Goal: Task Accomplishment & Management: Use online tool/utility

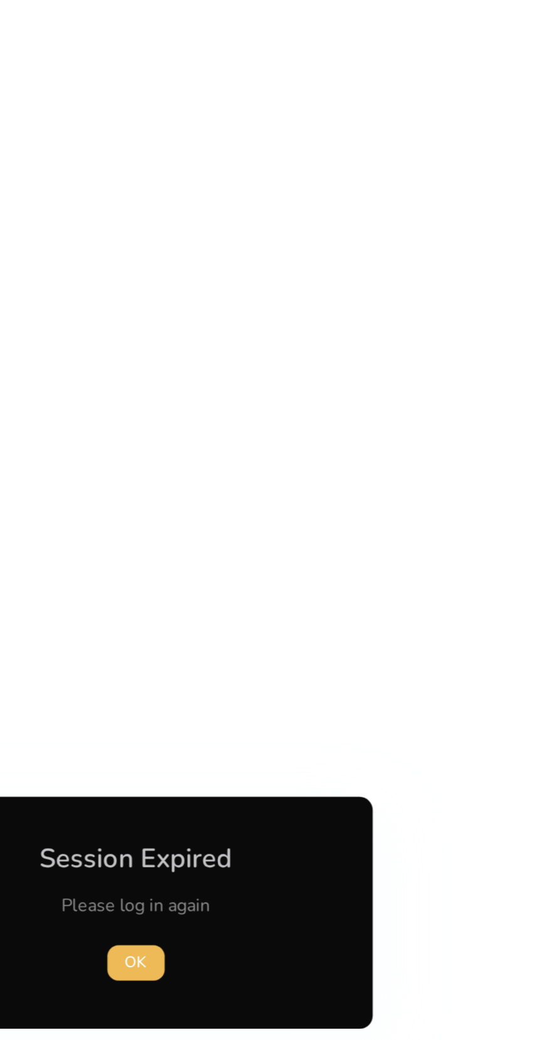
click at [292, 555] on span "button" at bounding box center [279, 549] width 33 height 30
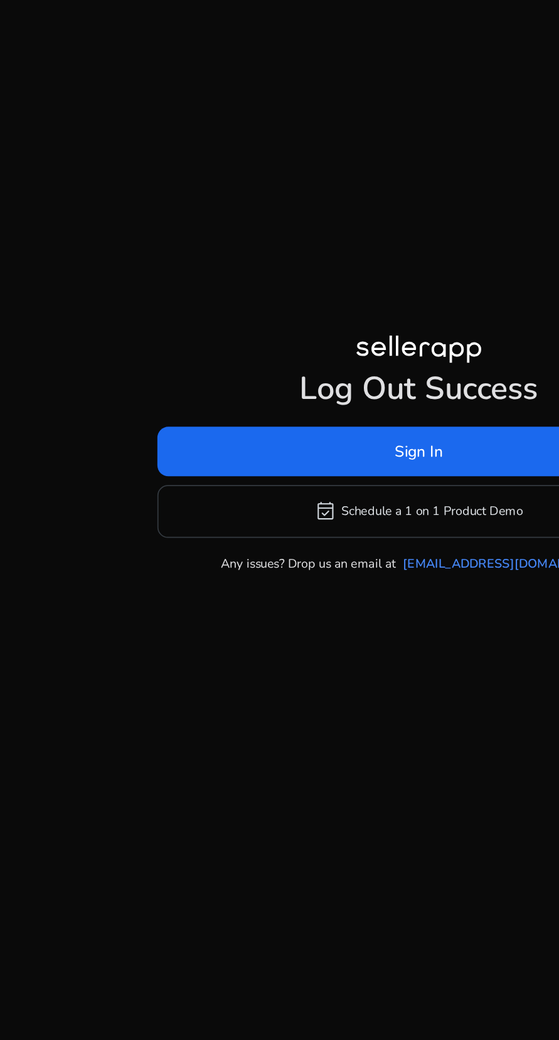
scroll to position [87, 0]
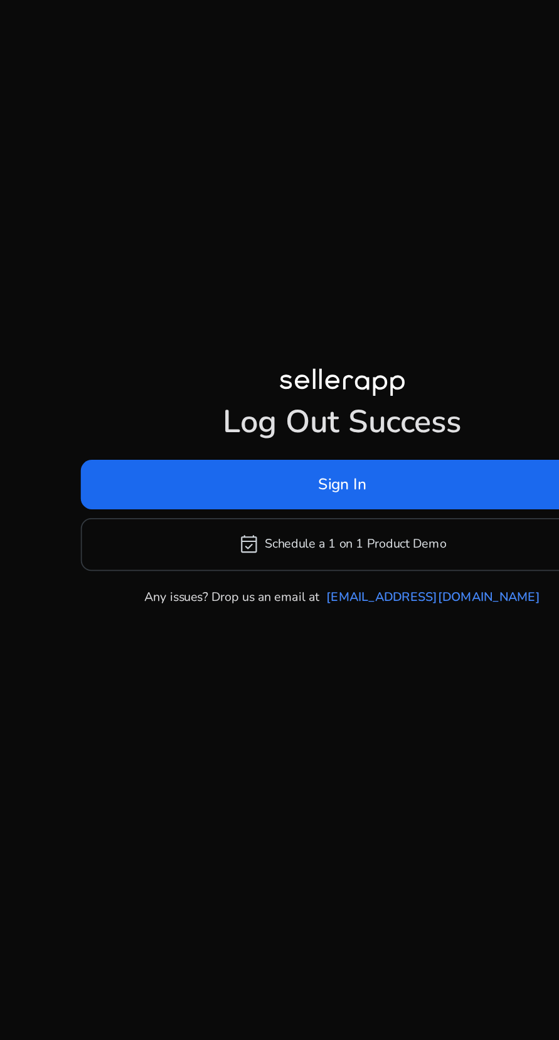
click at [349, 486] on span at bounding box center [279, 501] width 298 height 30
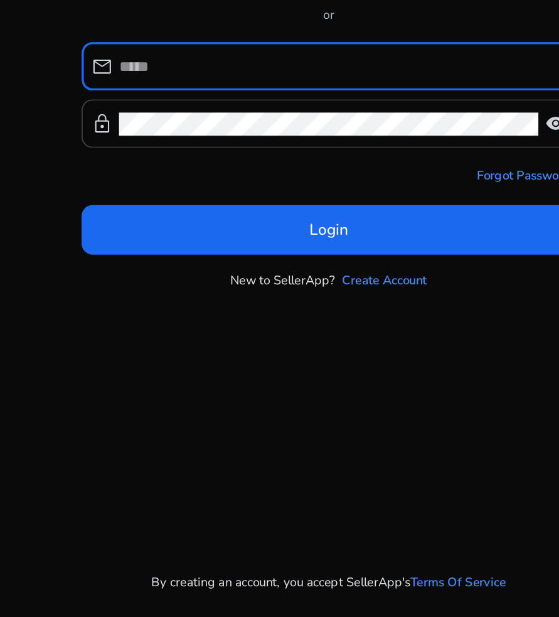
scroll to position [78, 0]
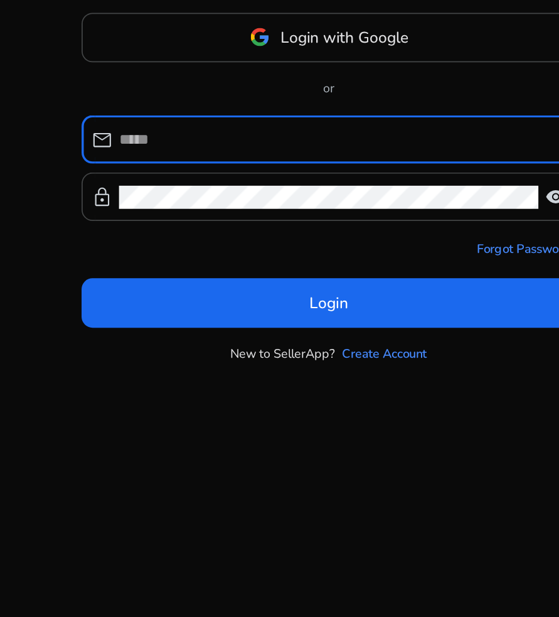
type input "**********"
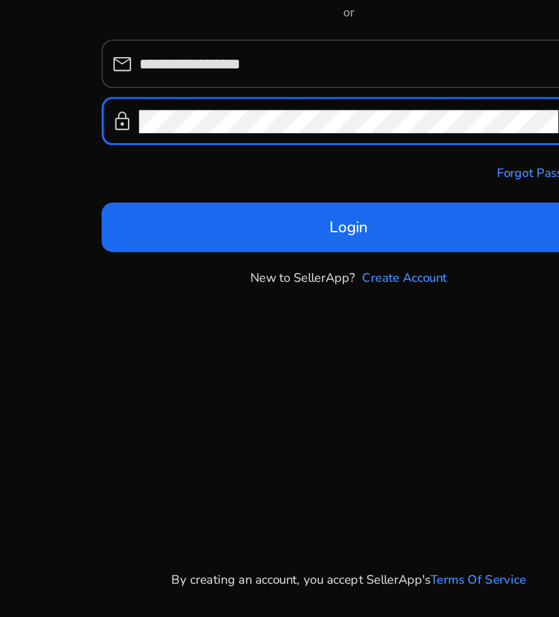
scroll to position [87, 0]
click button "Login" at bounding box center [280, 394] width 282 height 28
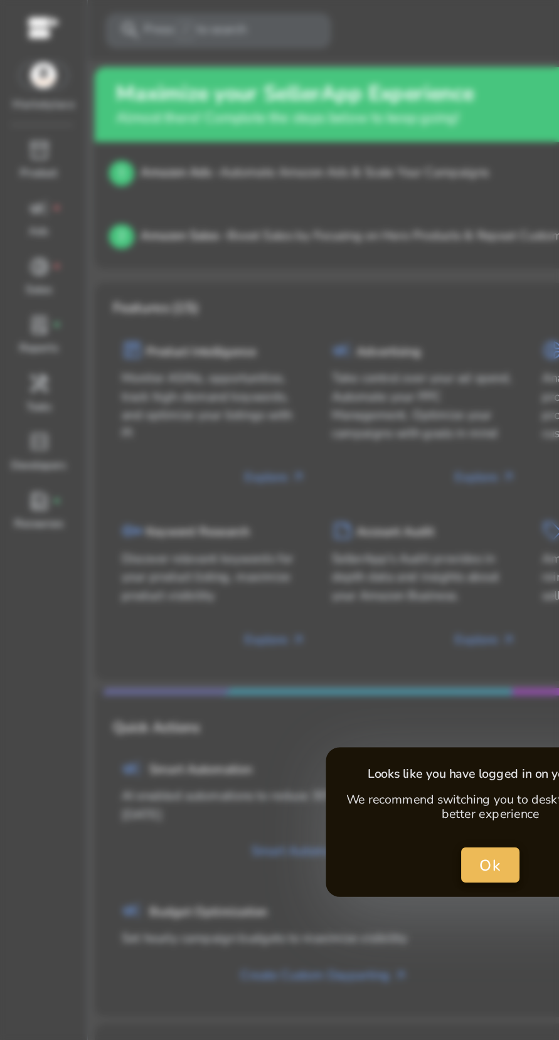
click at [288, 494] on span "close dialog" at bounding box center [279, 493] width 33 height 30
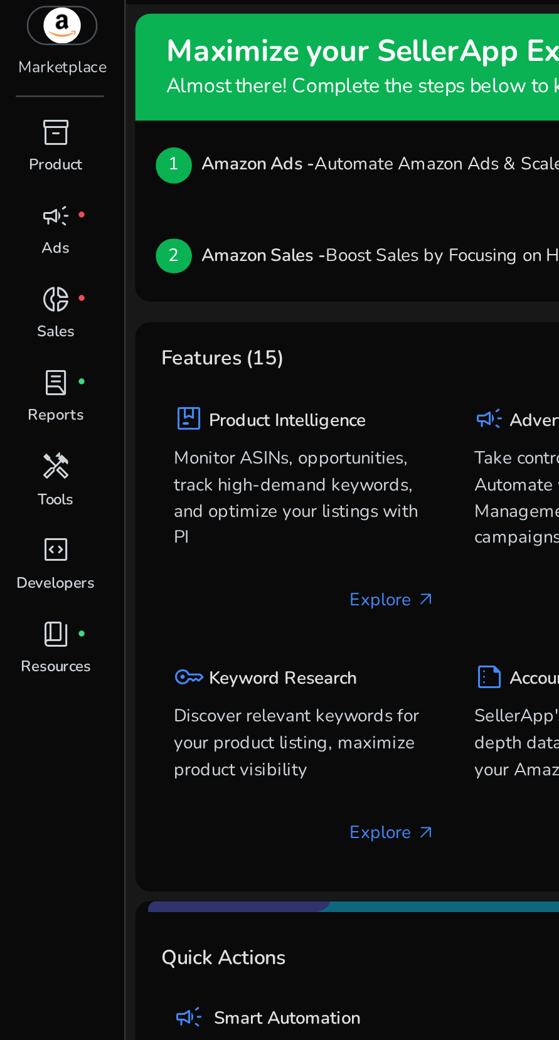
click at [28, 287] on span "book_4" at bounding box center [22, 286] width 12 height 12
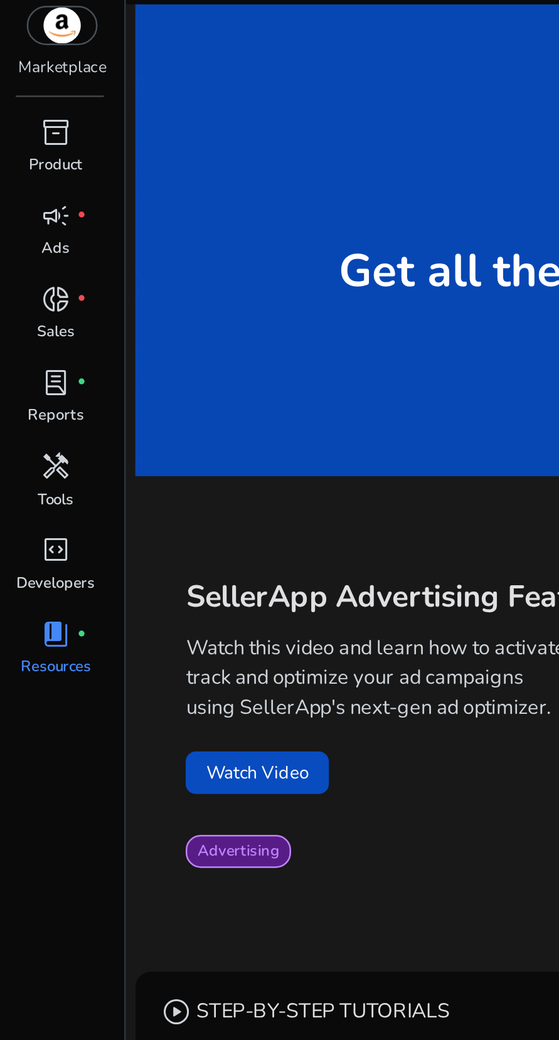
click at [27, 219] on span "handyman" at bounding box center [22, 219] width 12 height 12
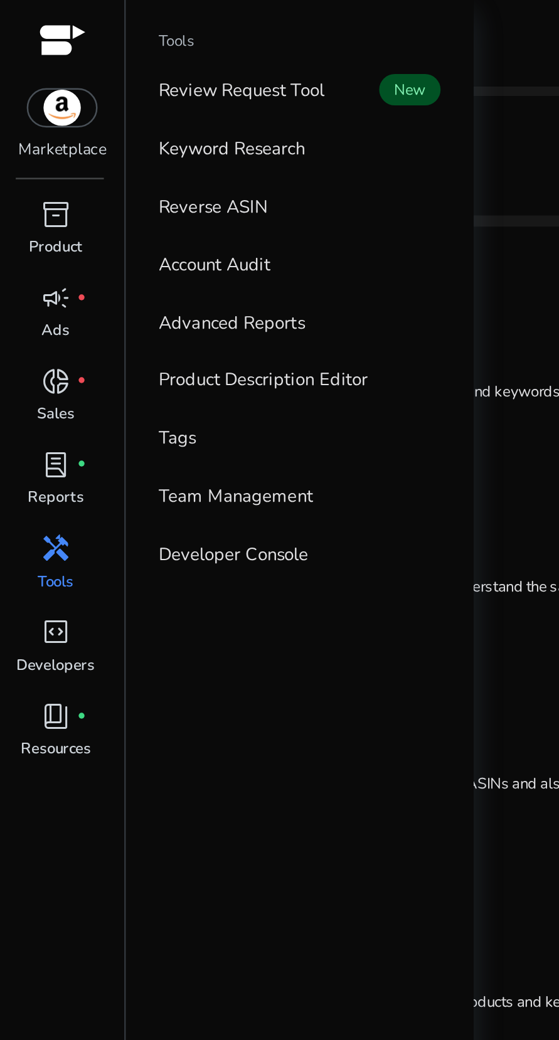
click at [109, 82] on link "Reverse ASIN" at bounding box center [119, 83] width 129 height 23
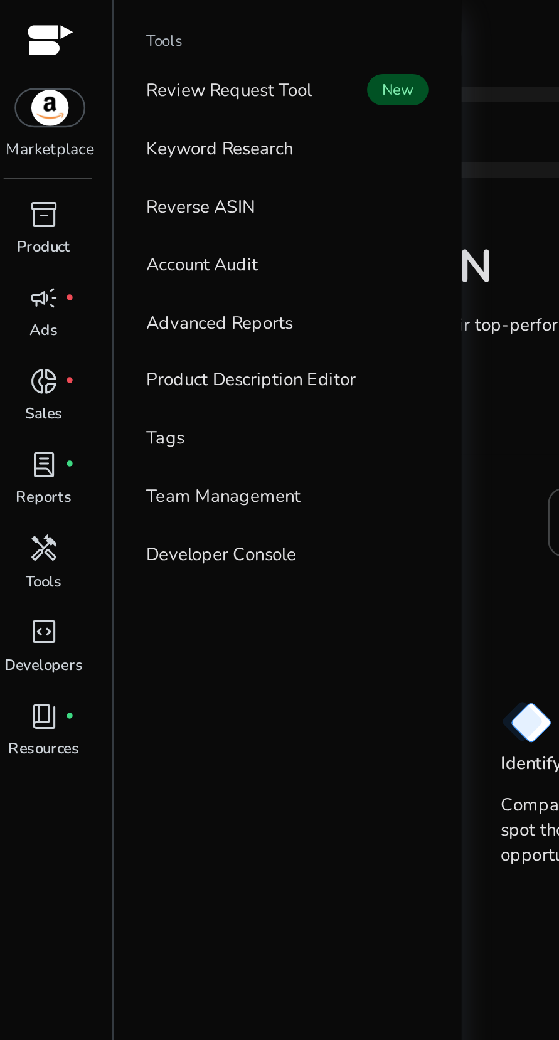
click at [117, 59] on p "Keyword Research" at bounding box center [92, 60] width 58 height 11
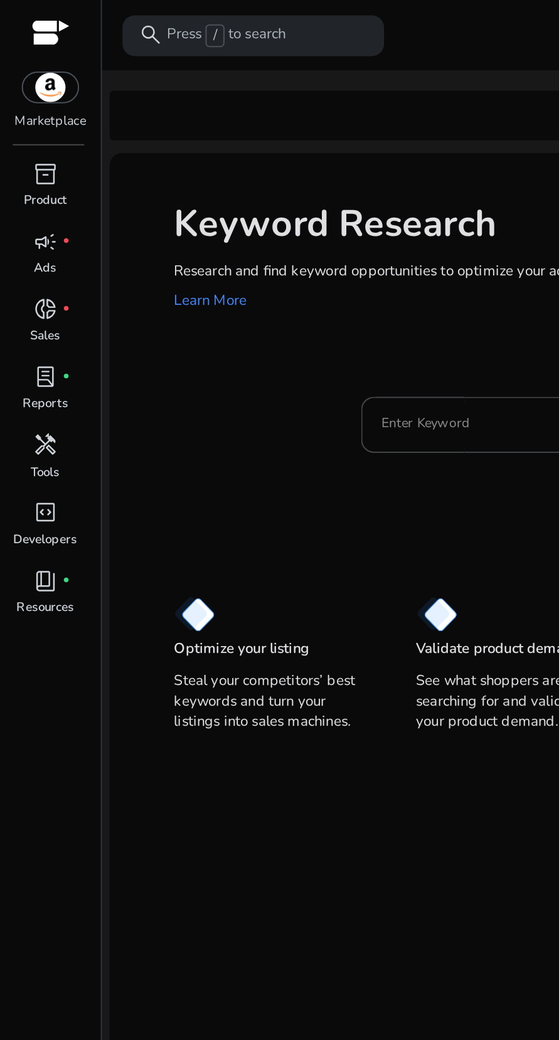
click at [25, 221] on span "handyman" at bounding box center [22, 219] width 12 height 12
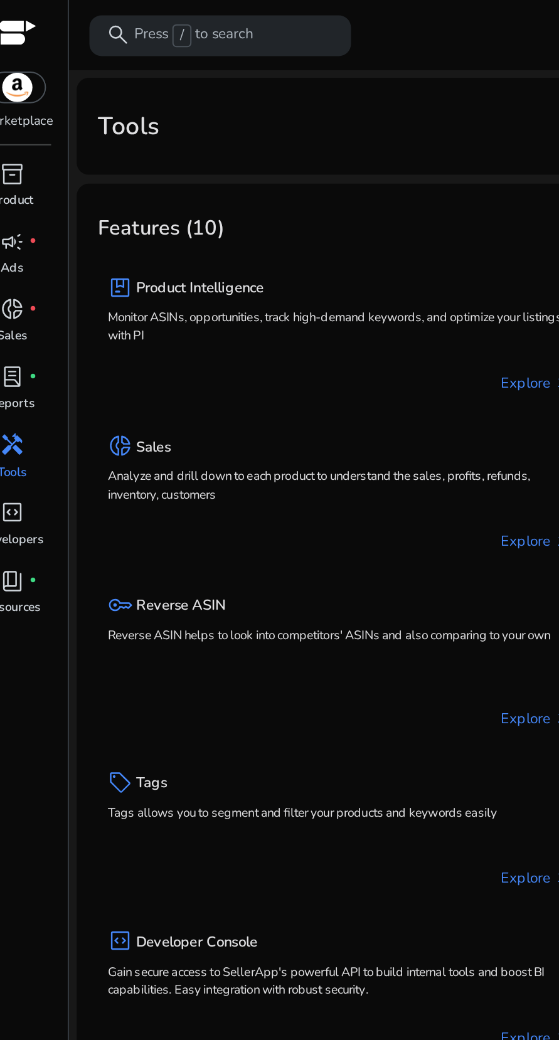
click at [182, 305] on div "key Reverse ASIN Reverse ASIN helps to look into competitors' ASINs and also co…" at bounding box center [183, 304] width 228 height 29
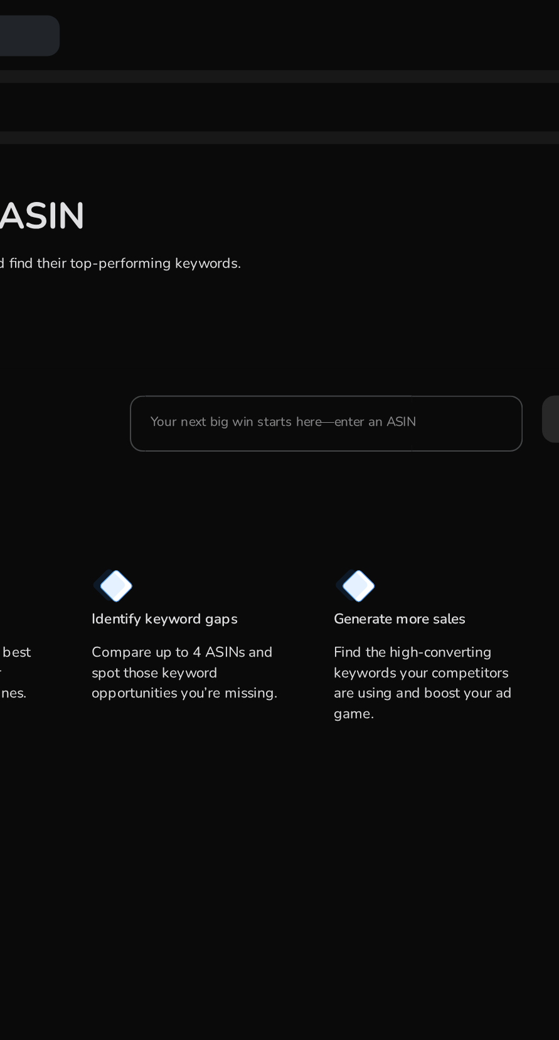
click at [311, 206] on input "Your next big win starts here—enter an ASIN" at bounding box center [319, 208] width 173 height 14
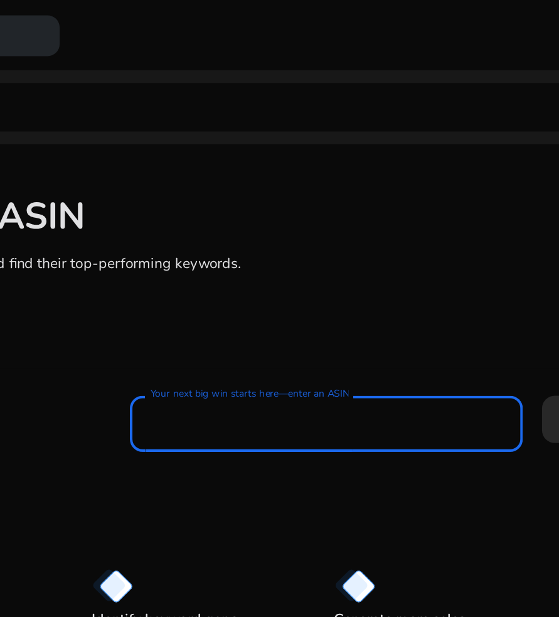
paste input "**********"
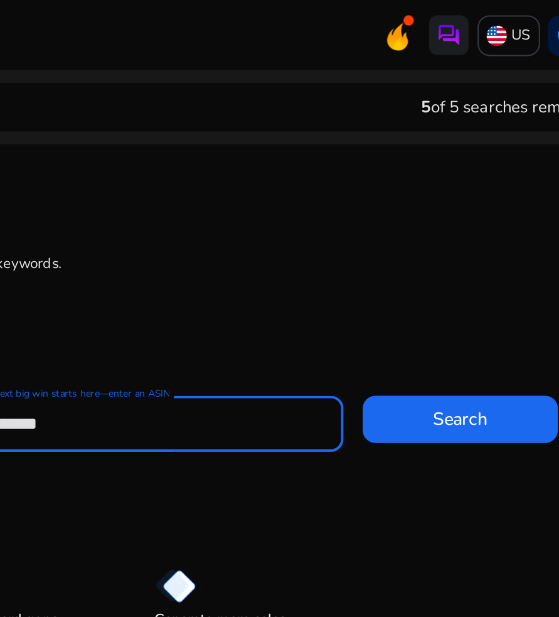
click at [471, 208] on span "Search" at bounding box center [473, 205] width 27 height 13
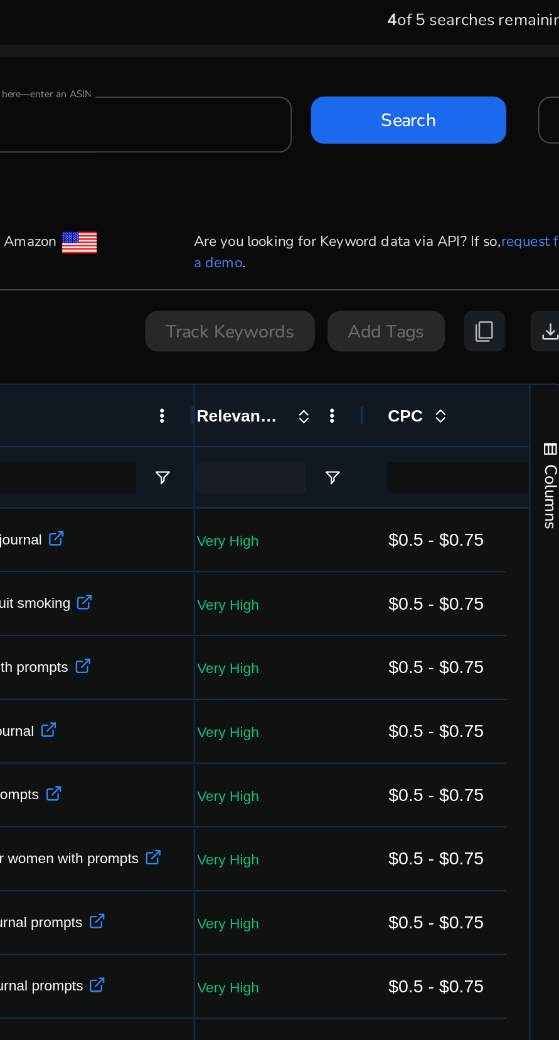
scroll to position [0, 237]
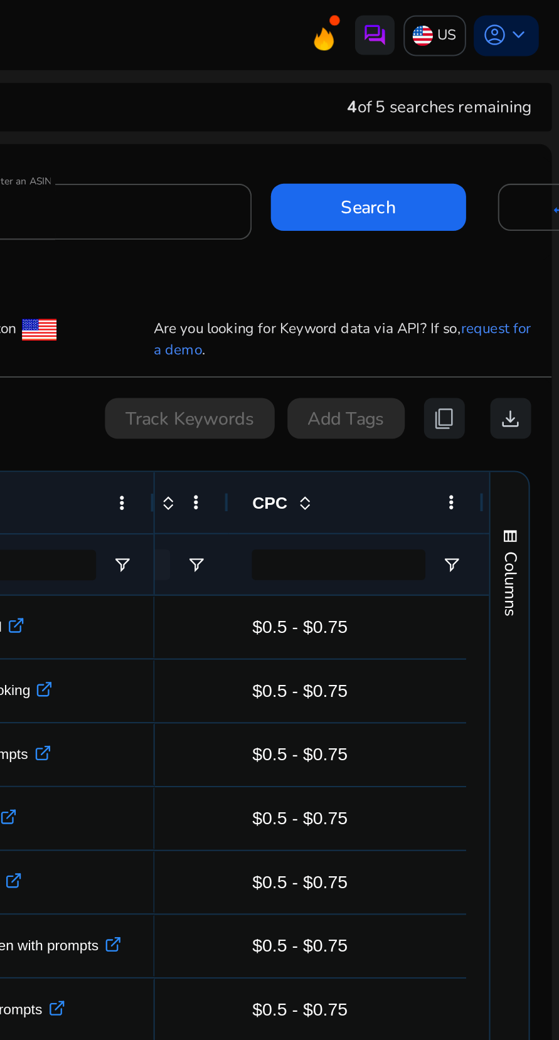
click at [534, 206] on span "download" at bounding box center [535, 206] width 12 height 12
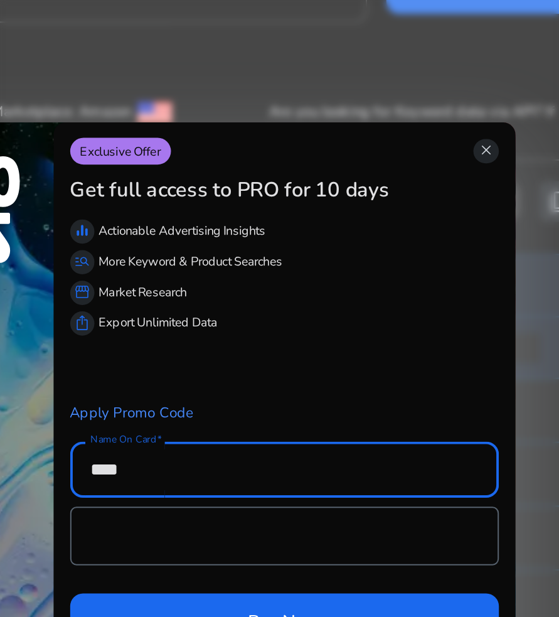
click at [466, 181] on span "close" at bounding box center [466, 181] width 8 height 8
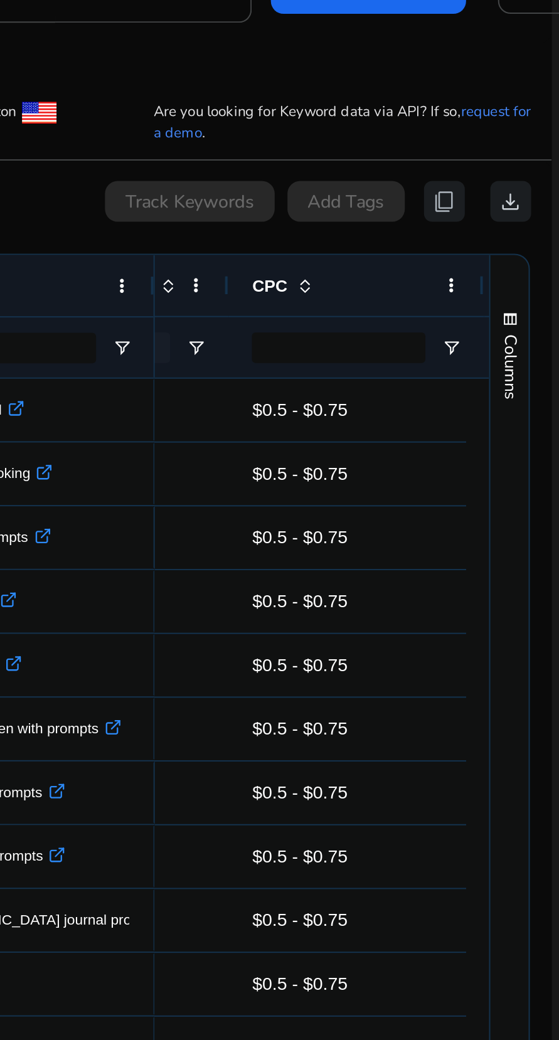
click at [501, 206] on app-icon-holder "content_copy" at bounding box center [502, 206] width 20 height 20
click at [499, 205] on app-icon-holder "content_copy" at bounding box center [502, 206] width 20 height 20
click at [529, 205] on span "download" at bounding box center [535, 206] width 12 height 12
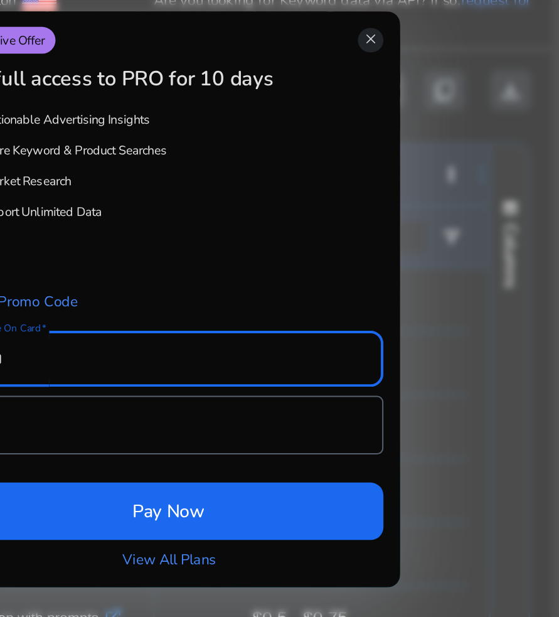
click at [467, 181] on span "close" at bounding box center [466, 181] width 8 height 8
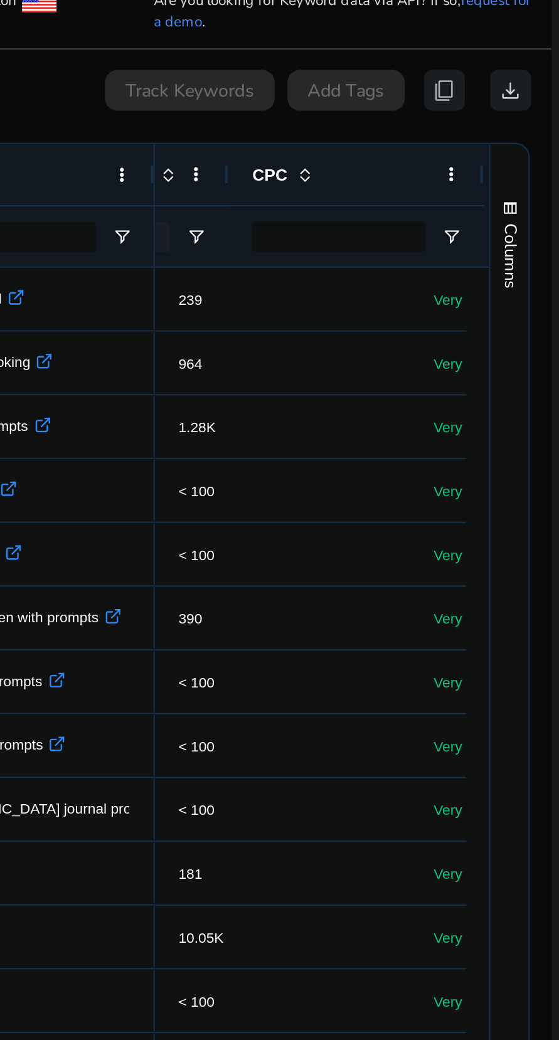
scroll to position [0, 0]
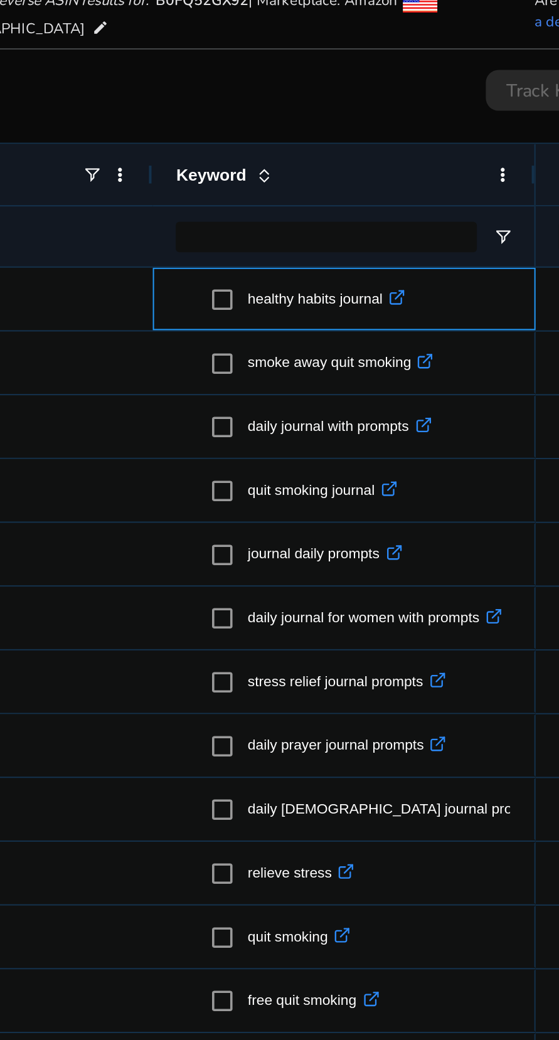
click at [294, 306] on icon ".st0{fill:#2c8af8}" at bounding box center [292, 308] width 8 height 8
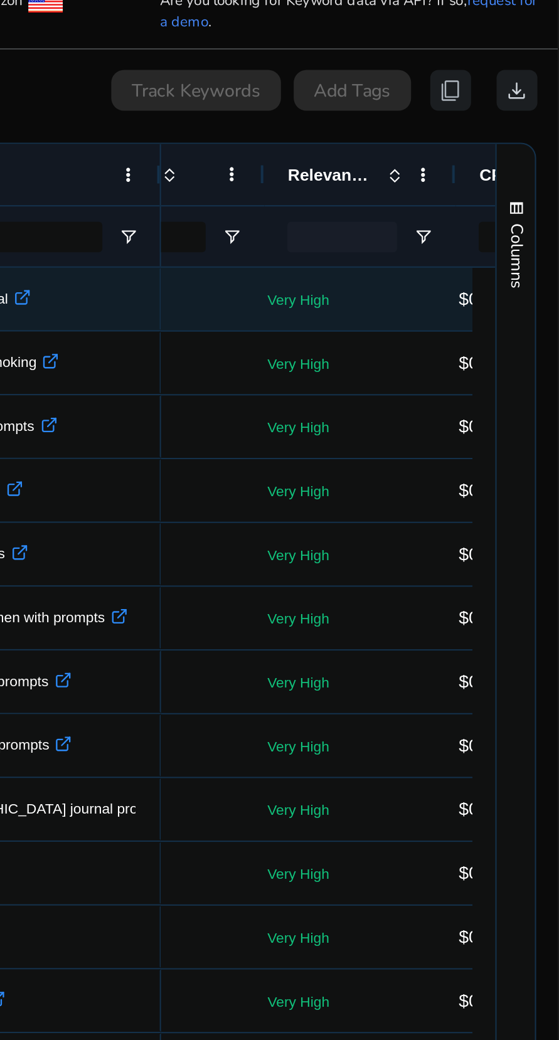
scroll to position [0, 85]
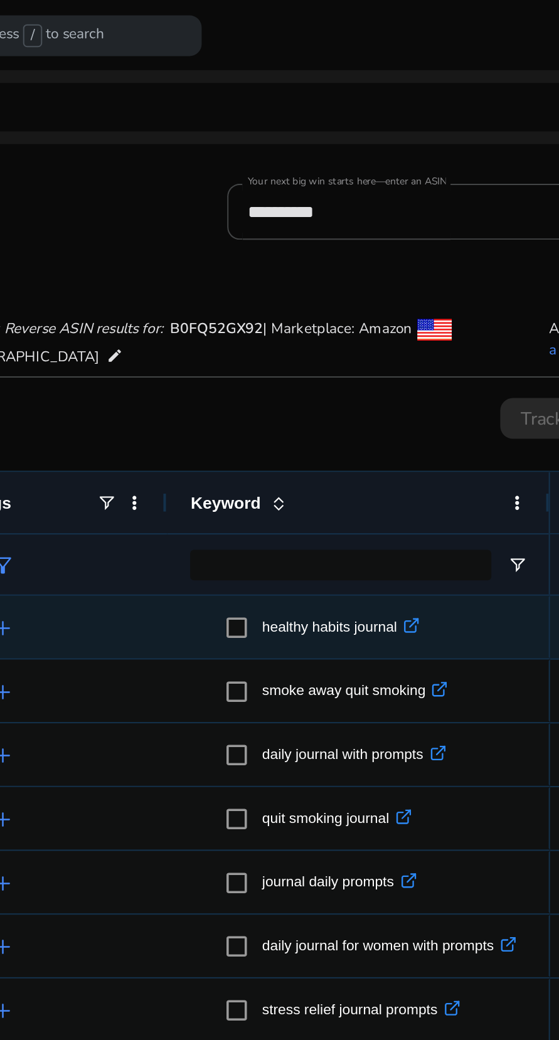
click at [295, 109] on input "**********" at bounding box center [304, 104] width 186 height 14
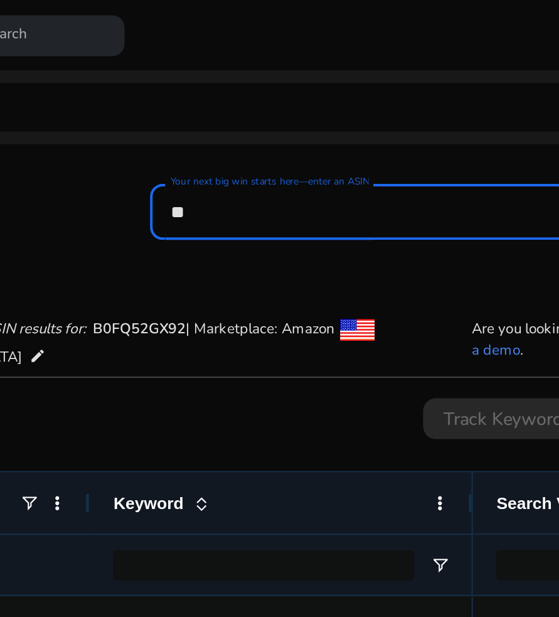
type input "*"
paste input "**********"
click at [417, 90] on button "Search" at bounding box center [465, 101] width 97 height 23
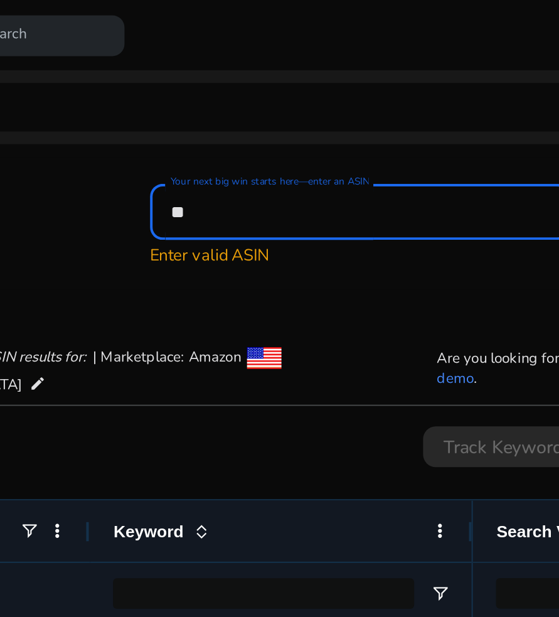
type input "*"
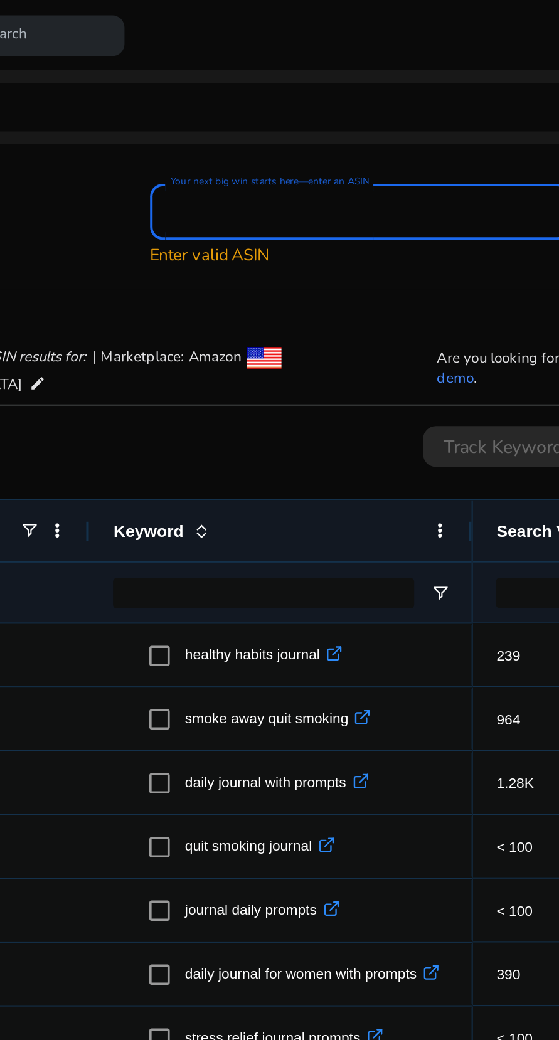
paste input "**********"
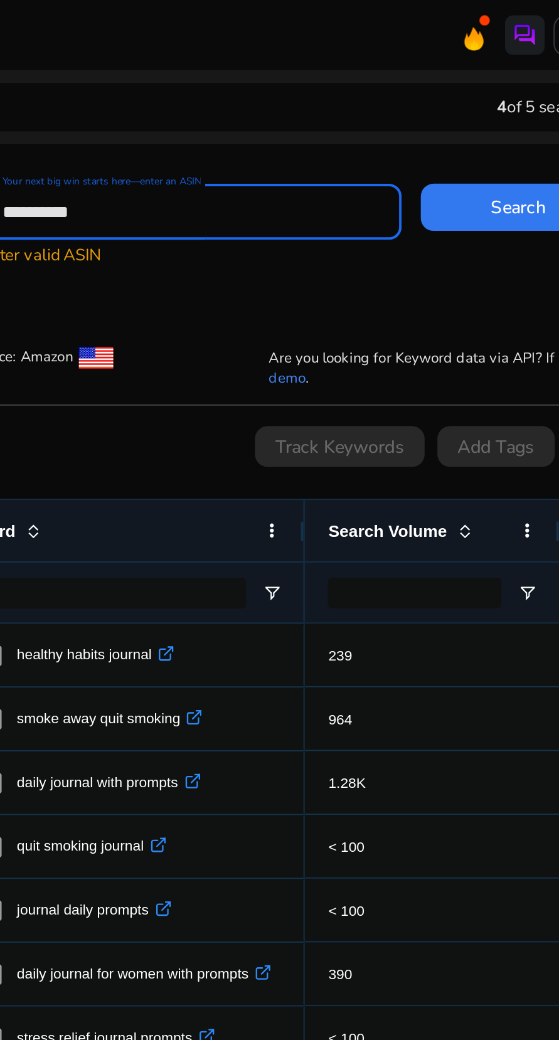
type input "**********"
click at [455, 104] on span "Search" at bounding box center [465, 101] width 27 height 13
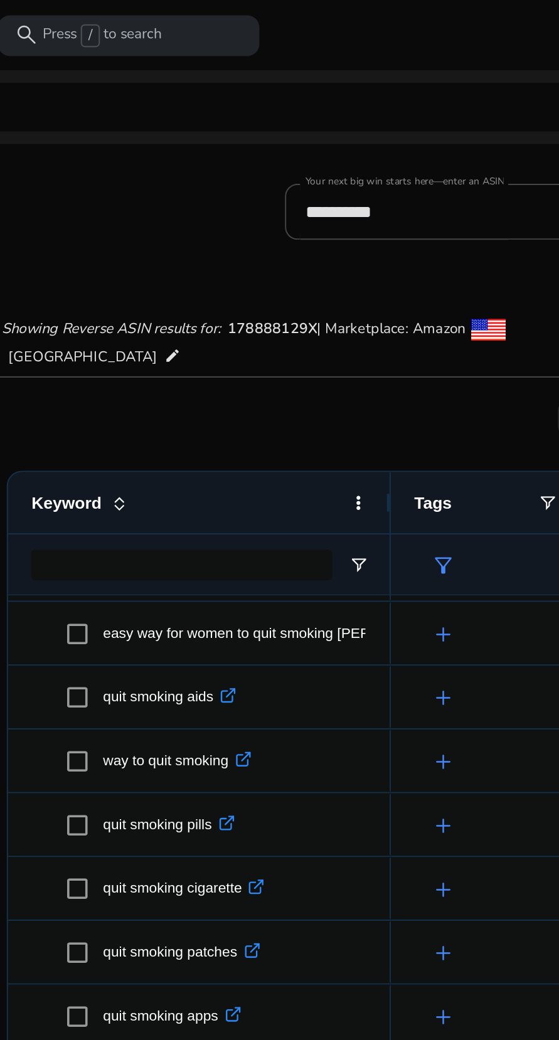
scroll to position [446, 0]
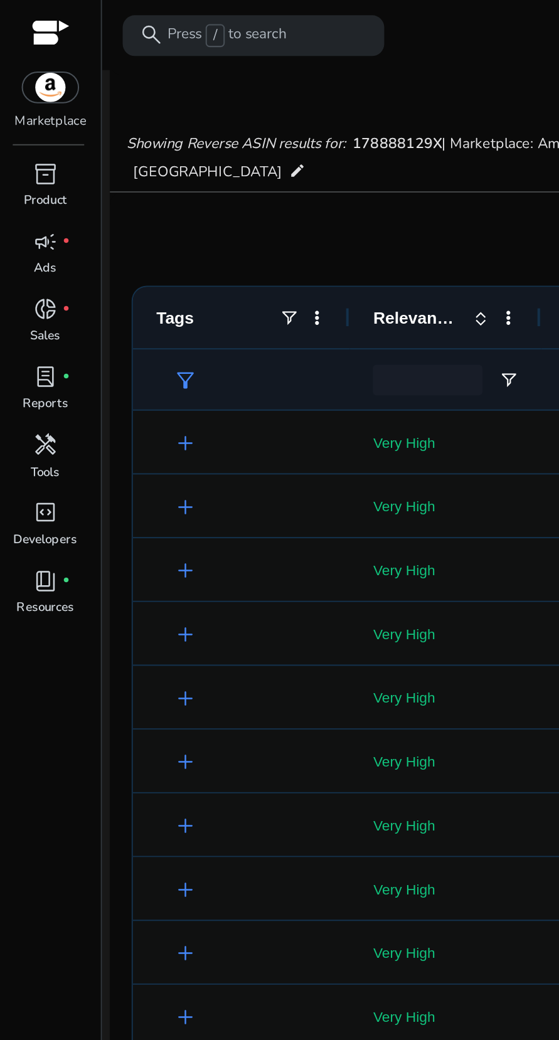
click at [97, 182] on span "filter_alt" at bounding box center [91, 187] width 12 height 12
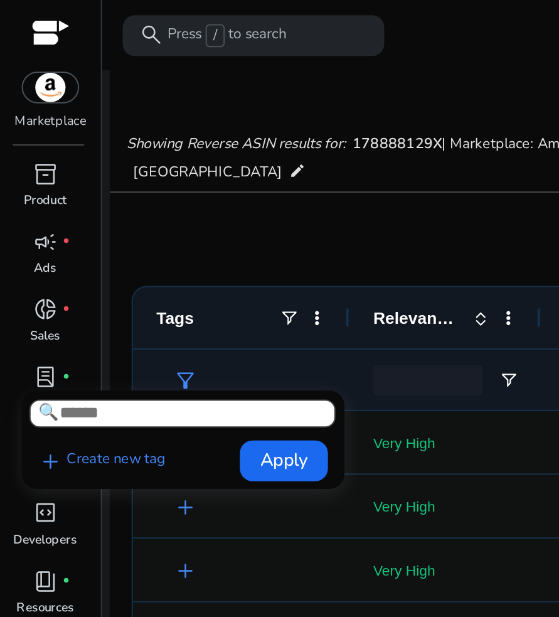
click at [164, 110] on div at bounding box center [279, 308] width 559 height 617
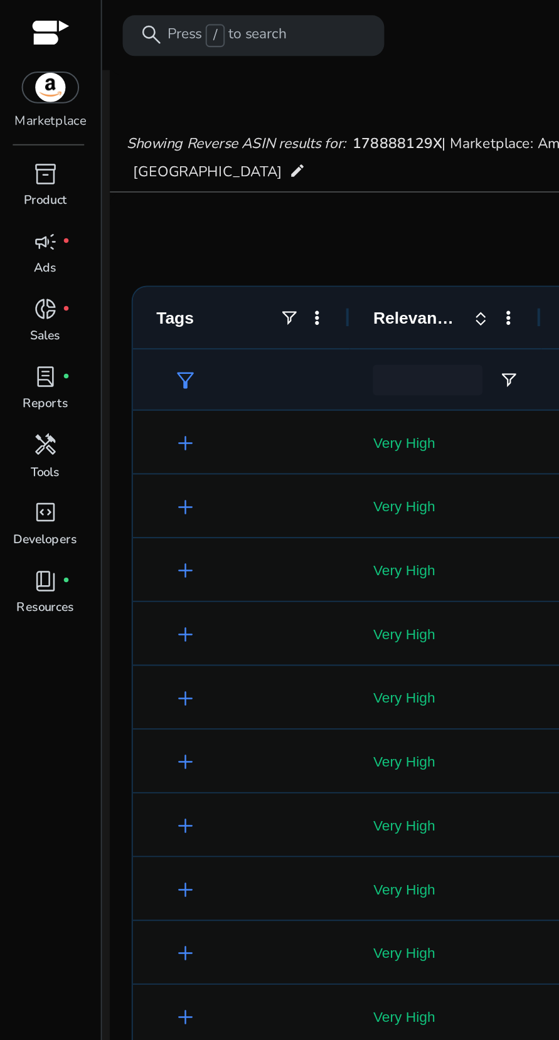
click at [213, 103] on mat-card "0 keyword(s) selected Track Keywords Add Tags content_copy download Press SPACE…" at bounding box center [304, 593] width 501 height 996
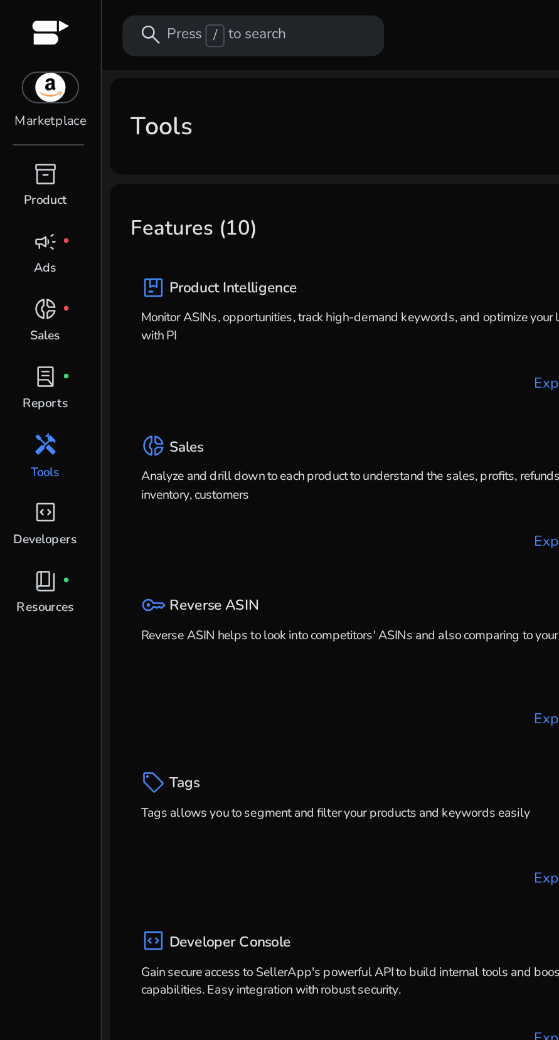
click at [181, 312] on p "Reverse ASIN helps to look into competitors' ASINs and also comparing to your o…" at bounding box center [183, 312] width 228 height 9
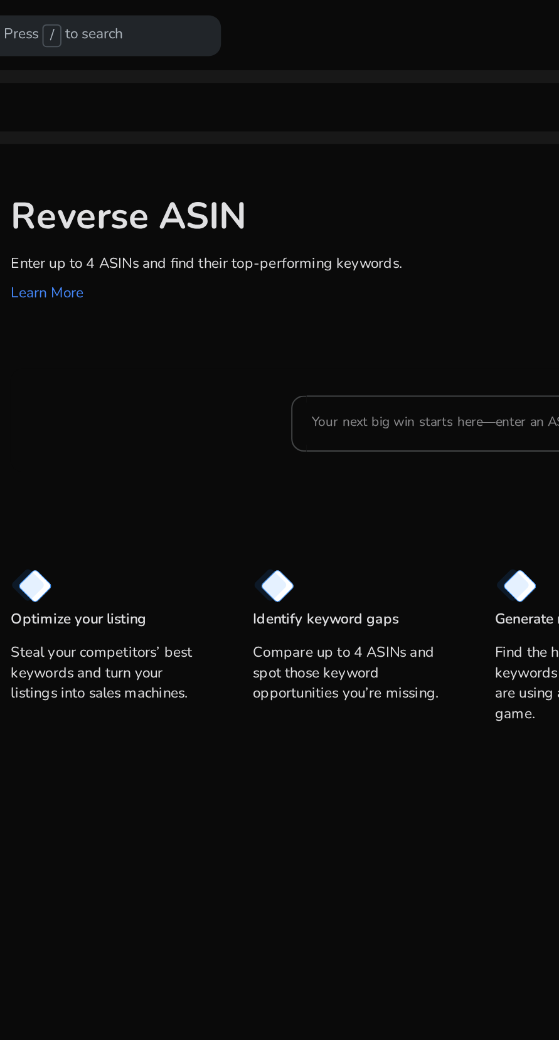
click at [274, 205] on input "Your next big win starts here—enter an ASIN" at bounding box center [319, 208] width 173 height 14
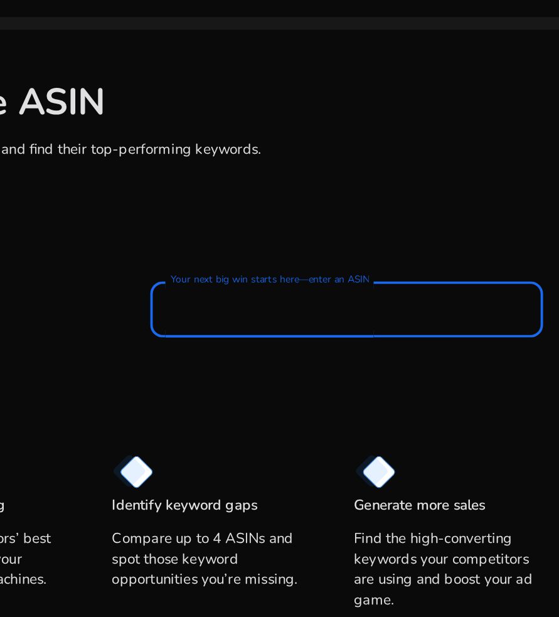
paste input "**********"
type input "**********"
click at [426, 194] on button "Search" at bounding box center [474, 205] width 97 height 23
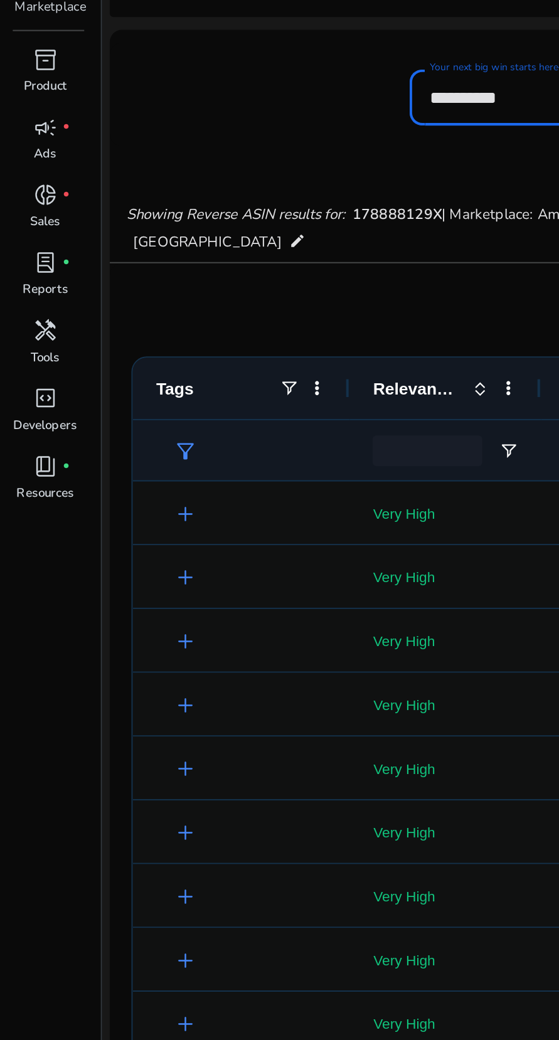
click at [90, 277] on span "filter_alt" at bounding box center [91, 278] width 12 height 12
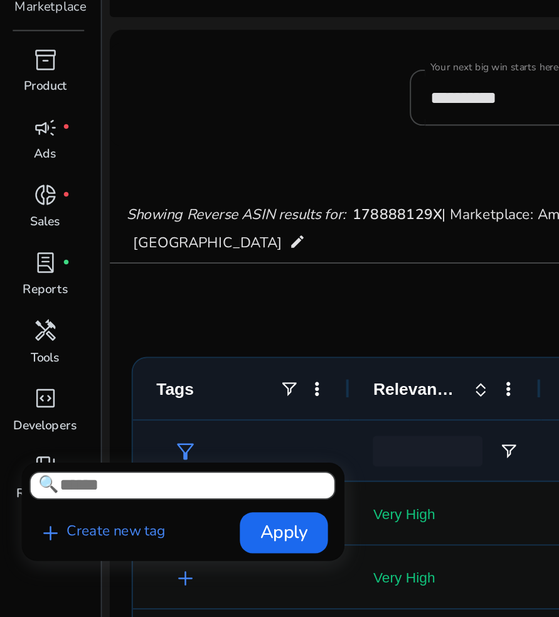
click at [157, 194] on div at bounding box center [279, 308] width 559 height 617
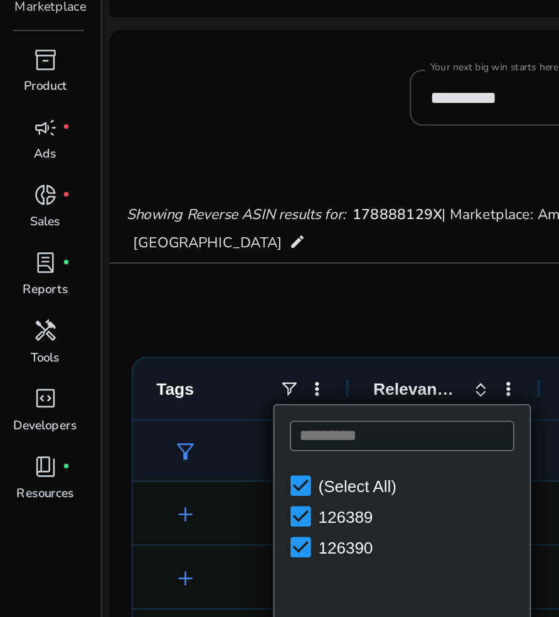
click at [199, 294] on div "(Select All)" at bounding box center [206, 294] width 100 height 9
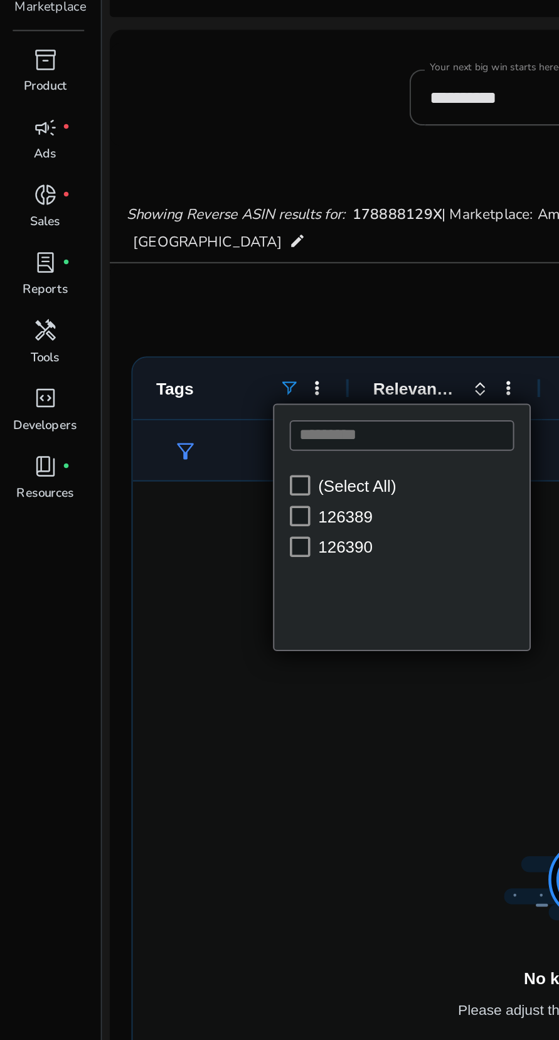
click at [198, 296] on div "(Select All)" at bounding box center [206, 294] width 100 height 9
click at [221, 198] on div "0 keyword(s) selected Track Keywords Add Tags content_copy download" at bounding box center [304, 206] width 481 height 20
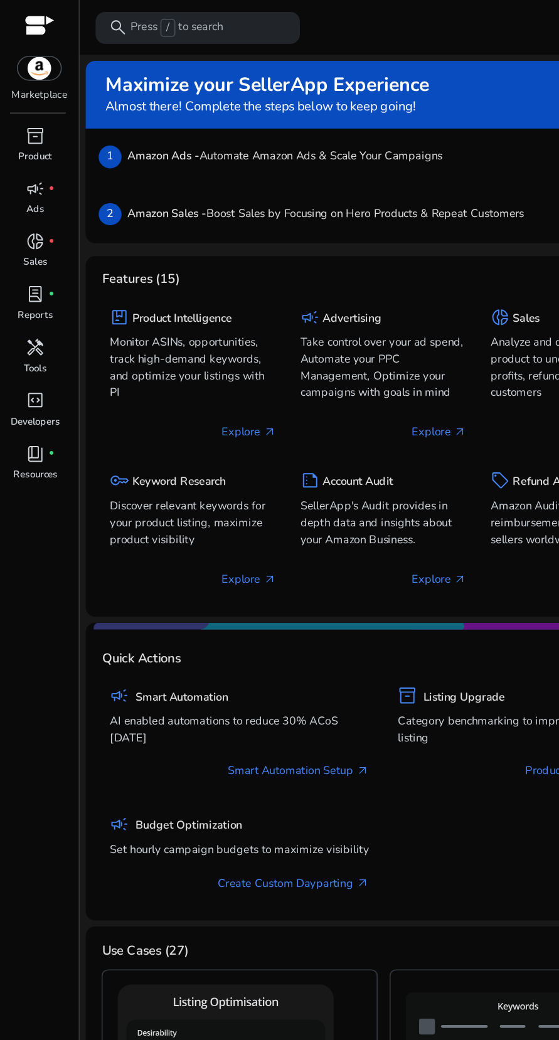
click at [28, 217] on span "handyman" at bounding box center [22, 219] width 12 height 12
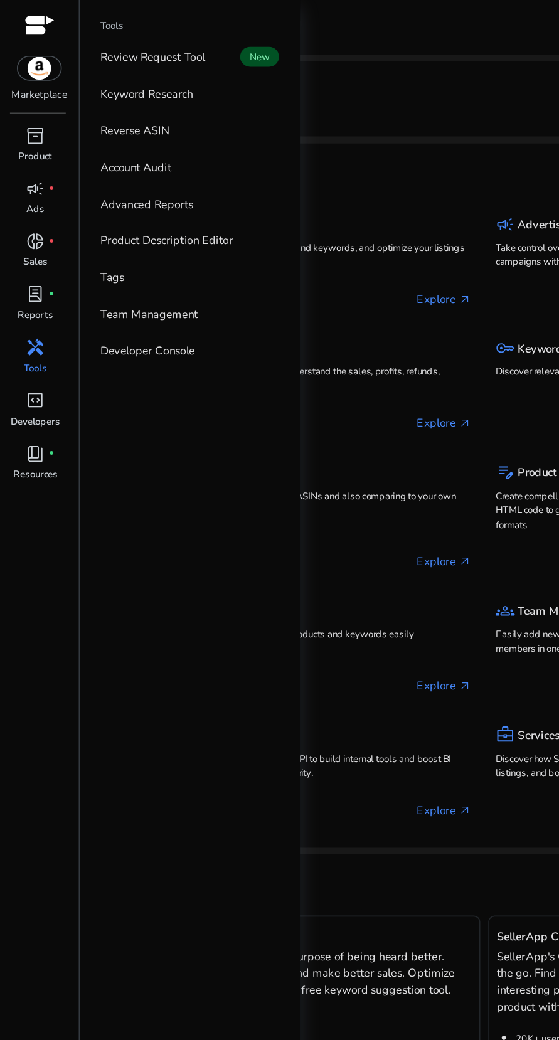
click at [109, 87] on link "Reverse ASIN" at bounding box center [119, 83] width 129 height 23
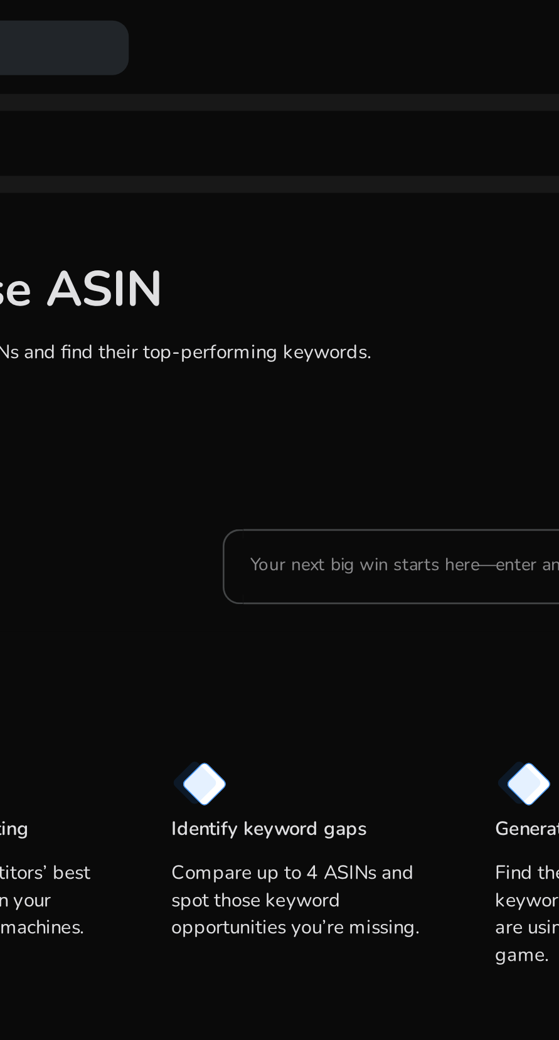
click at [259, 208] on input "Your next big win starts here—enter an ASIN" at bounding box center [319, 208] width 173 height 14
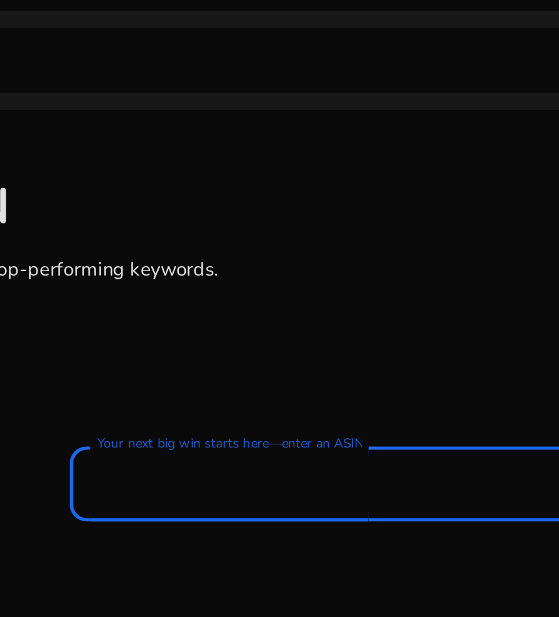
paste input "**********"
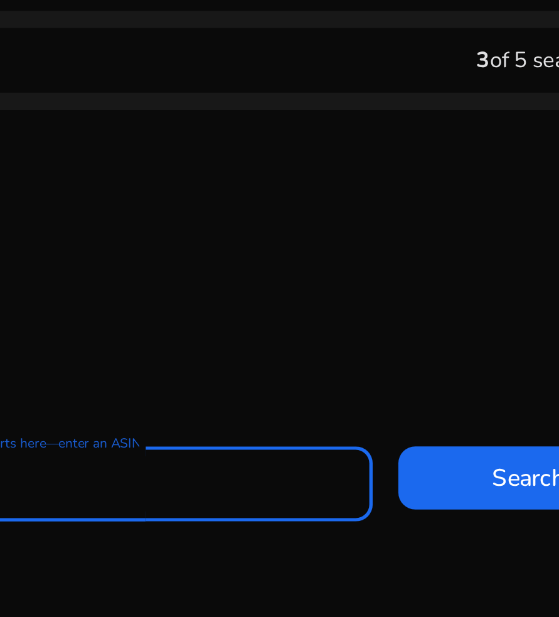
type input "**********"
click at [460, 212] on span "Search" at bounding box center [473, 205] width 27 height 13
